Goal: Use online tool/utility: Utilize a website feature to perform a specific function

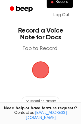
click at [37, 70] on span "button" at bounding box center [40, 70] width 27 height 27
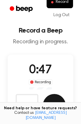
click at [54, 100] on button "Save" at bounding box center [54, 105] width 23 height 23
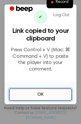
click at [47, 93] on button "OK" at bounding box center [40, 95] width 63 height 13
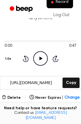
scroll to position [26, 0]
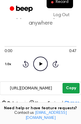
click at [70, 89] on button "Copy" at bounding box center [71, 88] width 17 height 11
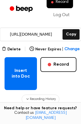
scroll to position [80, 0]
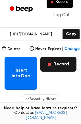
click at [63, 63] on button "Record" at bounding box center [58, 64] width 36 height 15
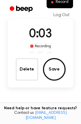
scroll to position [32, 0]
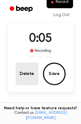
click at [17, 84] on button "Delete" at bounding box center [27, 74] width 23 height 23
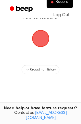
scroll to position [14, 0]
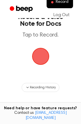
click at [41, 59] on span "button" at bounding box center [40, 56] width 27 height 27
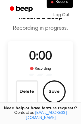
scroll to position [32, 0]
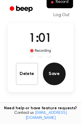
click at [53, 78] on button "Save" at bounding box center [54, 74] width 23 height 23
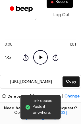
scroll to position [33, 0]
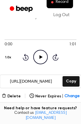
click at [42, 57] on icon at bounding box center [40, 57] width 3 height 4
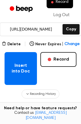
scroll to position [85, 0]
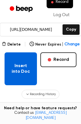
click at [13, 66] on button "Insert into Doc" at bounding box center [21, 69] width 32 height 33
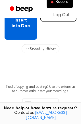
scroll to position [93, 0]
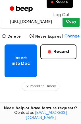
click at [71, 22] on button "Copy" at bounding box center [71, 21] width 17 height 11
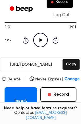
scroll to position [49, 0]
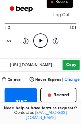
click at [72, 67] on button "Copy" at bounding box center [71, 65] width 17 height 11
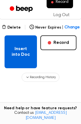
scroll to position [102, 0]
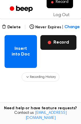
click at [59, 43] on button "Record" at bounding box center [58, 42] width 36 height 15
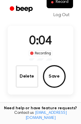
scroll to position [29, 0]
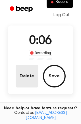
click at [23, 87] on button "Delete" at bounding box center [27, 76] width 23 height 23
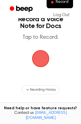
click at [43, 60] on span "button" at bounding box center [41, 59] width 16 height 16
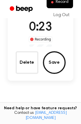
scroll to position [43, 0]
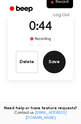
click at [58, 66] on button "Save" at bounding box center [54, 62] width 23 height 23
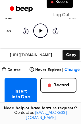
scroll to position [58, 0]
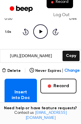
click at [39, 29] on icon "Play Audio" at bounding box center [40, 31] width 14 height 14
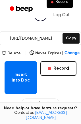
scroll to position [76, 0]
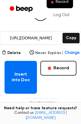
click at [73, 54] on span "Change" at bounding box center [72, 53] width 15 height 6
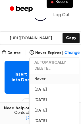
click at [42, 80] on button "Never" at bounding box center [54, 79] width 49 height 11
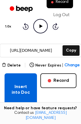
scroll to position [30, 0]
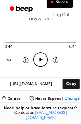
click at [26, 59] on icon "Rewind 5 seconds" at bounding box center [25, 59] width 6 height 7
click at [6, 99] on icon "button" at bounding box center [4, 98] width 5 height 5
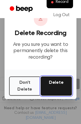
click at [49, 87] on button "Delete" at bounding box center [57, 86] width 32 height 19
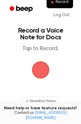
scroll to position [31, 0]
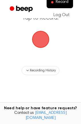
click at [36, 42] on span "button" at bounding box center [41, 40] width 32 height 32
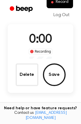
scroll to position [49, 0]
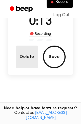
click at [32, 62] on button "Delete" at bounding box center [27, 57] width 23 height 23
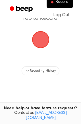
scroll to position [34, 0]
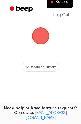
click at [41, 38] on span "button" at bounding box center [40, 36] width 25 height 25
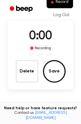
scroll to position [52, 0]
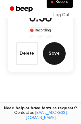
click at [48, 55] on button "Save" at bounding box center [54, 53] width 23 height 23
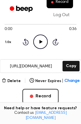
scroll to position [46, 0]
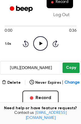
click at [71, 67] on button "Copy" at bounding box center [71, 68] width 17 height 11
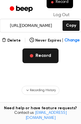
scroll to position [89, 0]
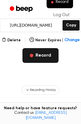
click at [38, 61] on button "Record" at bounding box center [40, 55] width 36 height 15
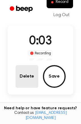
click at [36, 75] on button "Delete" at bounding box center [27, 76] width 23 height 23
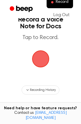
click at [39, 63] on span "button" at bounding box center [40, 59] width 18 height 18
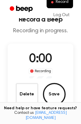
scroll to position [29, 0]
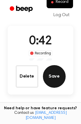
click at [51, 79] on button "Save" at bounding box center [54, 76] width 23 height 23
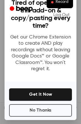
scroll to position [74, 0]
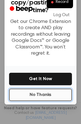
click at [36, 92] on button "No Thanks" at bounding box center [40, 95] width 63 height 13
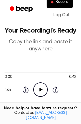
click at [40, 92] on icon "Play Audio" at bounding box center [40, 90] width 14 height 14
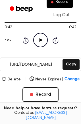
scroll to position [50, 0]
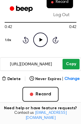
click at [71, 63] on button "Copy" at bounding box center [71, 64] width 17 height 11
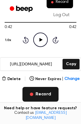
click at [38, 97] on button "Record" at bounding box center [40, 94] width 36 height 15
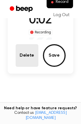
click at [29, 57] on button "Delete" at bounding box center [27, 55] width 23 height 23
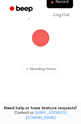
click at [46, 34] on span "button" at bounding box center [40, 38] width 27 height 27
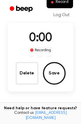
scroll to position [50, 0]
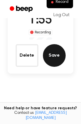
click at [53, 55] on button "Save" at bounding box center [54, 55] width 23 height 23
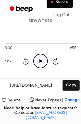
scroll to position [29, 0]
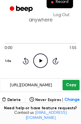
click at [70, 90] on button "Copy" at bounding box center [71, 85] width 17 height 11
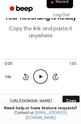
scroll to position [12, 0]
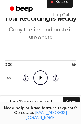
click at [60, 5] on button "Record" at bounding box center [60, 2] width 26 height 12
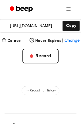
scroll to position [109, 0]
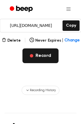
click at [36, 58] on button "Record" at bounding box center [40, 56] width 36 height 15
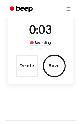
scroll to position [45, 0]
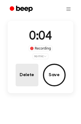
click at [31, 73] on button "Delete" at bounding box center [27, 75] width 23 height 23
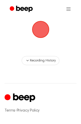
click at [37, 25] on span "button" at bounding box center [40, 29] width 27 height 27
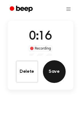
click at [54, 71] on button "Save" at bounding box center [54, 72] width 23 height 23
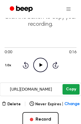
click at [74, 91] on button "Copy" at bounding box center [71, 89] width 17 height 11
